Goal: Entertainment & Leisure: Consume media (video, audio)

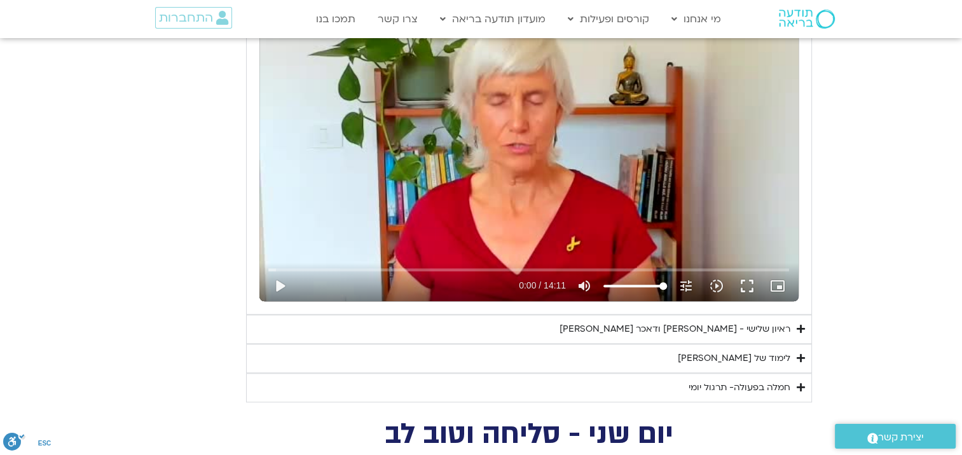
scroll to position [1137, 0]
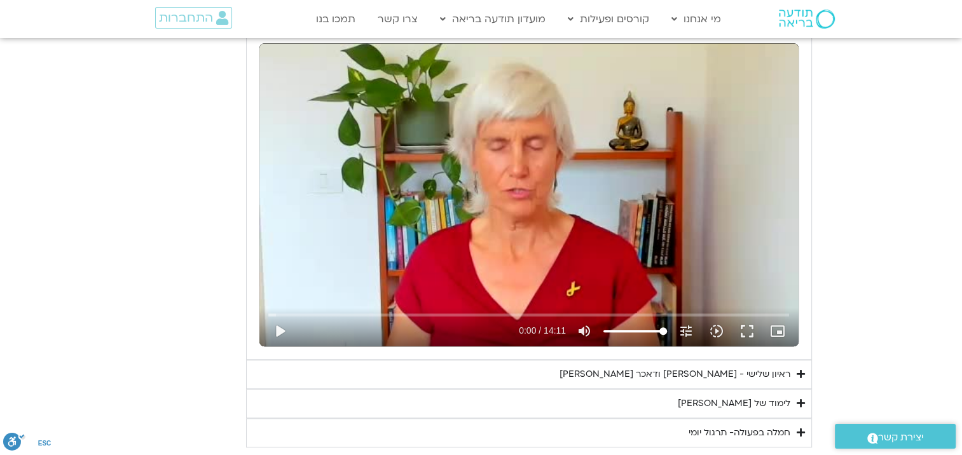
click at [646, 371] on div "ראיון שלישי - [PERSON_NAME] ודאכר [PERSON_NAME]" at bounding box center [674, 374] width 231 height 15
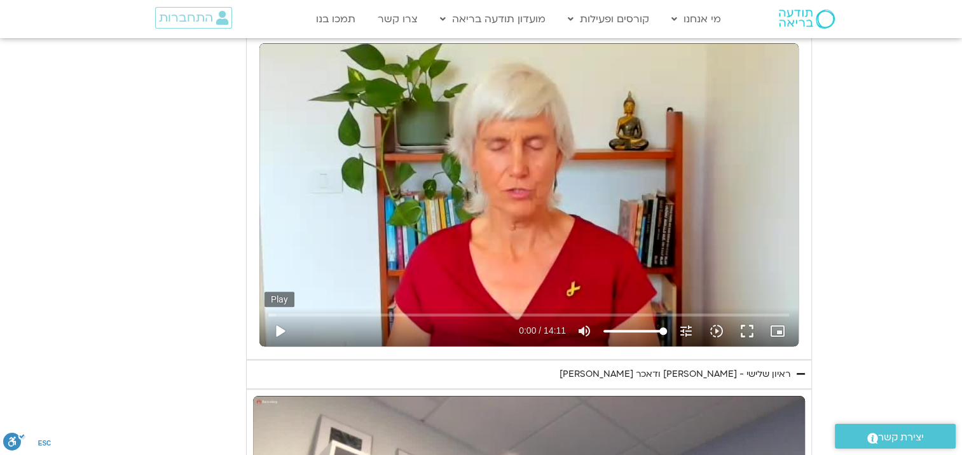
click at [281, 328] on button "play_arrow" at bounding box center [279, 331] width 31 height 31
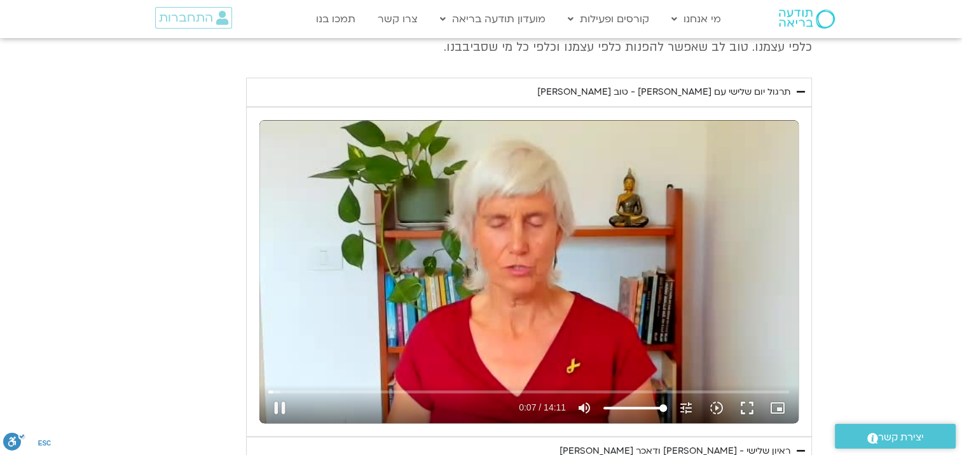
scroll to position [1074, 0]
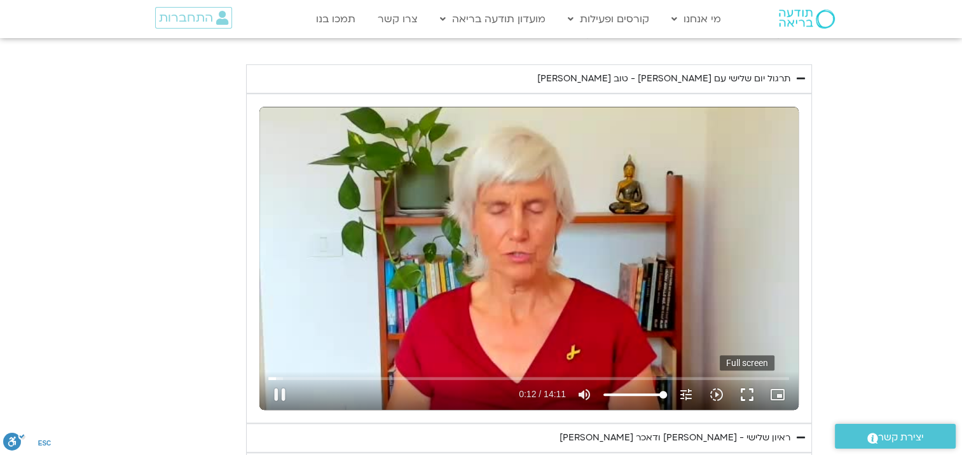
click at [744, 392] on button "fullscreen" at bounding box center [747, 395] width 31 height 31
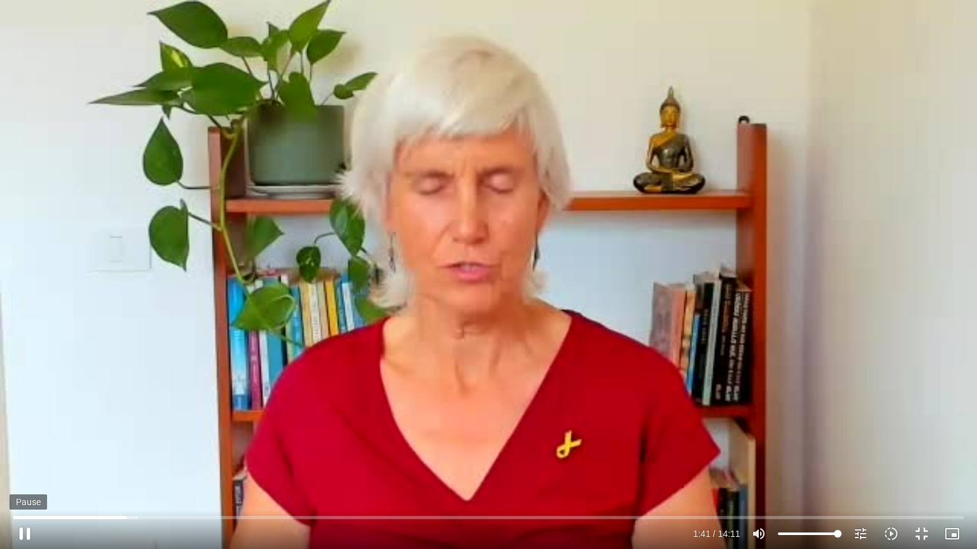
click at [27, 455] on button "pause" at bounding box center [25, 534] width 31 height 31
click at [25, 455] on button "play_arrow" at bounding box center [25, 534] width 31 height 31
click at [350, 455] on input "Seek" at bounding box center [487, 518] width 949 height 8
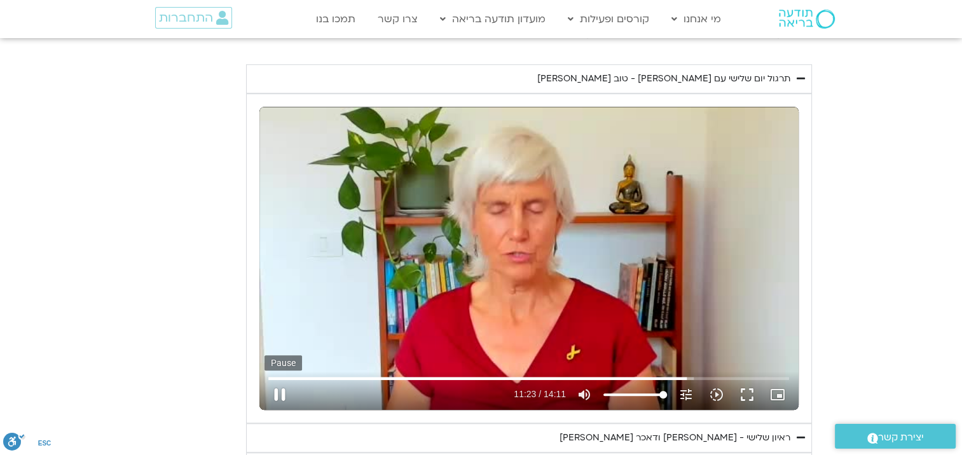
click at [279, 390] on button "pause" at bounding box center [279, 395] width 31 height 31
type input "684.032102"
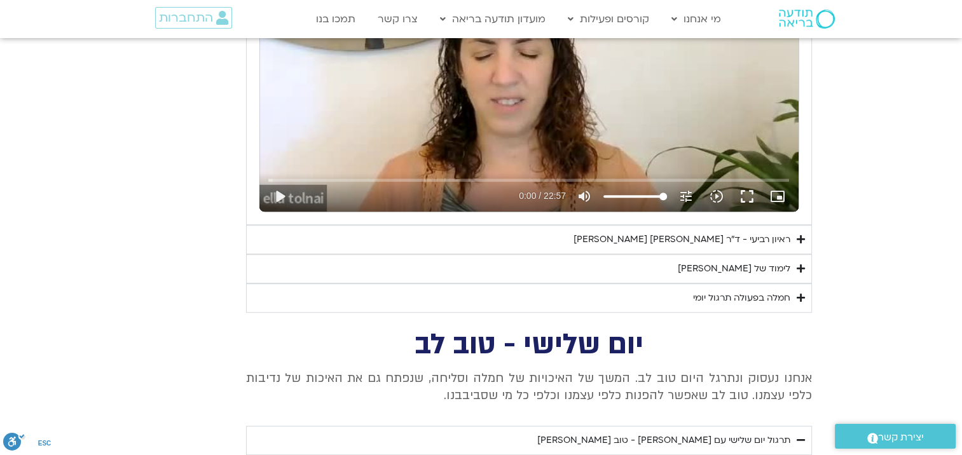
scroll to position [692, 0]
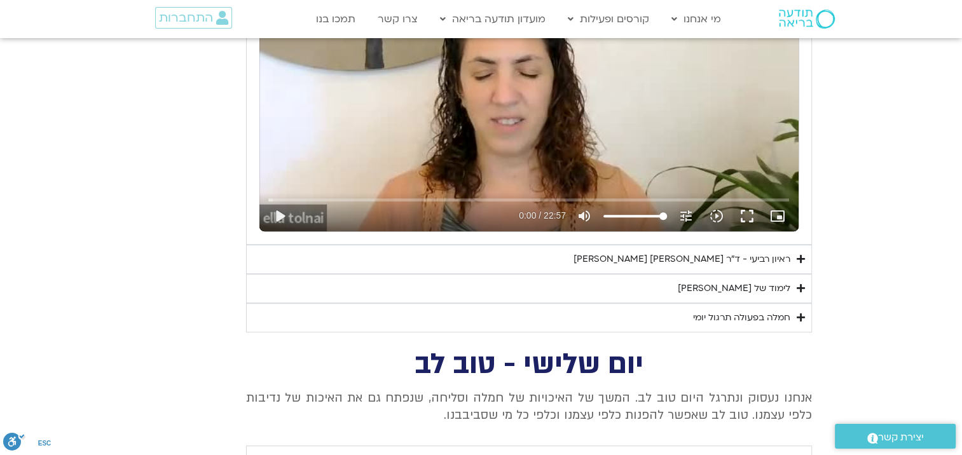
click at [593, 254] on div "ראיון רביעי - ד"ר [PERSON_NAME] [PERSON_NAME]" at bounding box center [681, 259] width 217 height 15
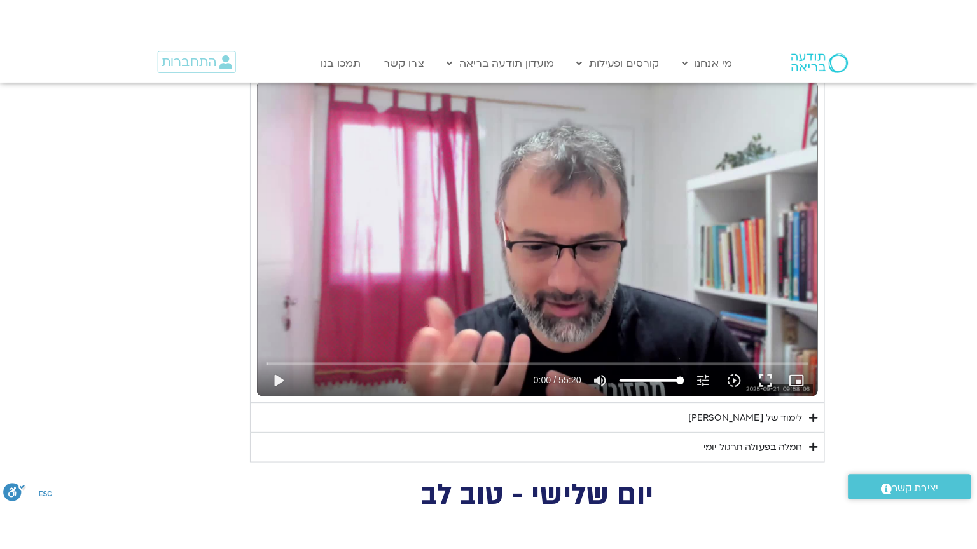
scroll to position [1010, 0]
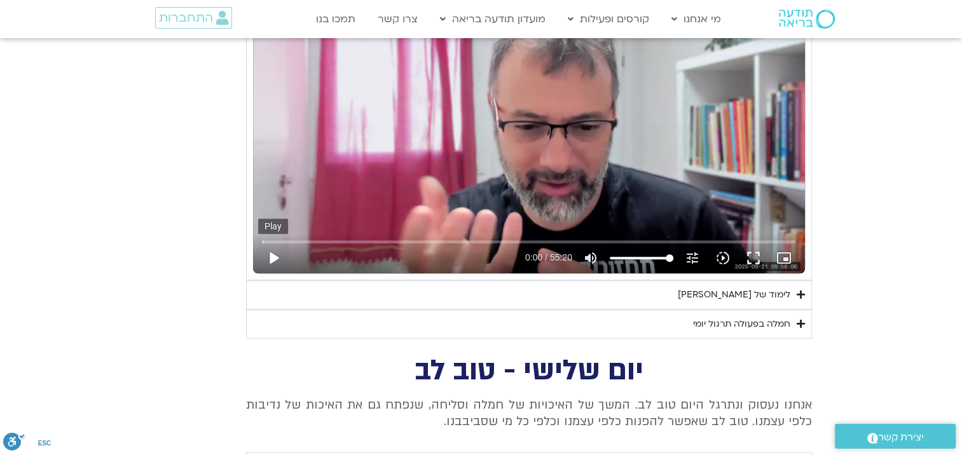
click at [271, 257] on button "play_arrow" at bounding box center [273, 258] width 31 height 31
click at [756, 250] on button "fullscreen" at bounding box center [753, 258] width 31 height 31
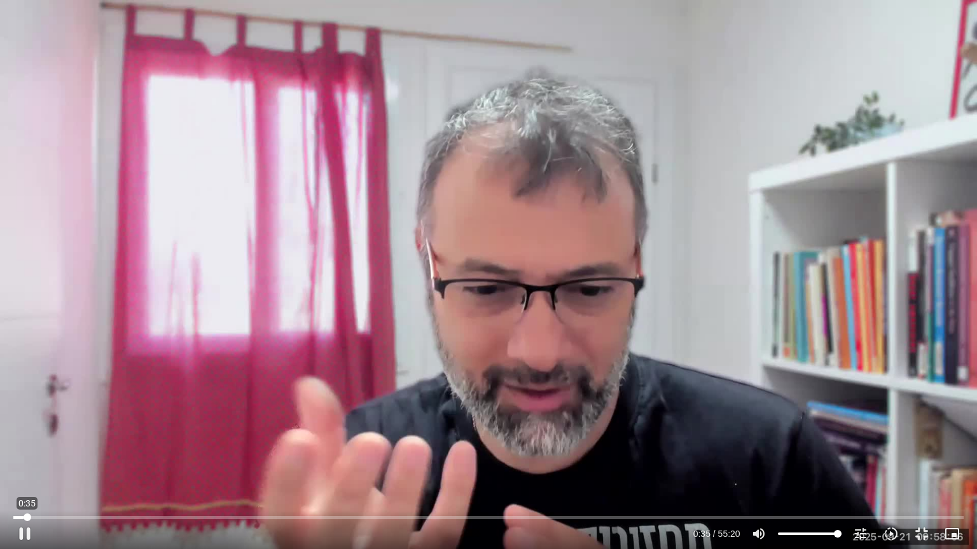
click at [27, 455] on input "Seek" at bounding box center [487, 518] width 949 height 8
click at [36, 455] on input "Seek" at bounding box center [487, 518] width 949 height 8
click at [31, 455] on input "Seek" at bounding box center [487, 518] width 949 height 8
click at [21, 455] on button "pause" at bounding box center [25, 534] width 31 height 31
type input "85.718982"
